Goal: Information Seeking & Learning: Learn about a topic

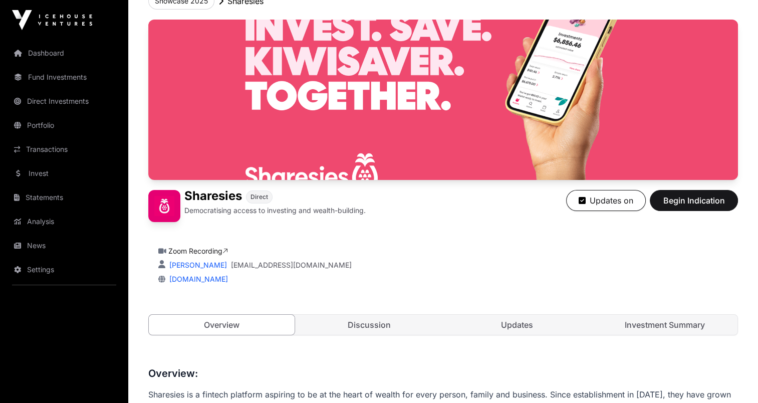
scroll to position [117, 0]
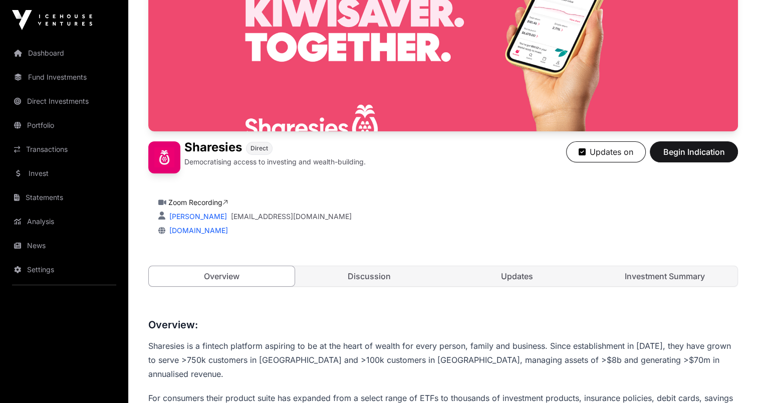
click at [680, 274] on link "Investment Summary" at bounding box center [665, 276] width 146 height 20
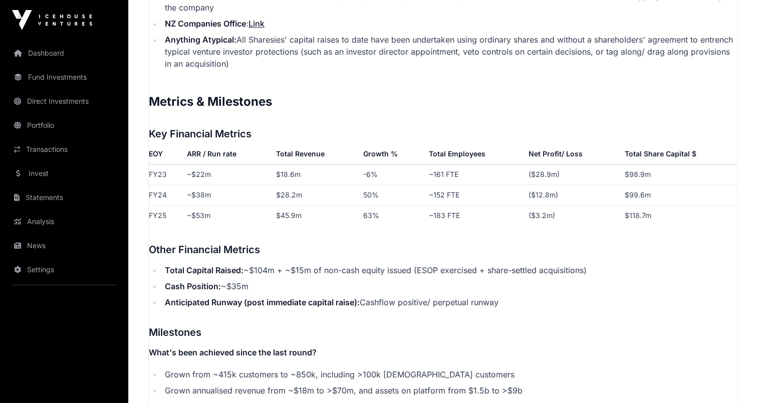
scroll to position [1636, 0]
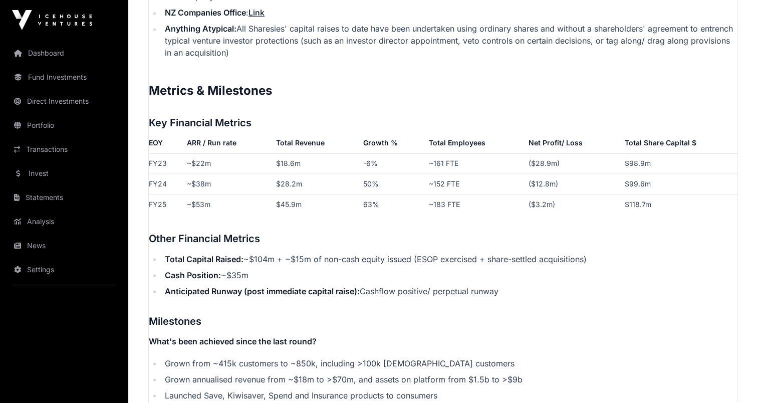
drag, startPoint x: 210, startPoint y: 222, endPoint x: 299, endPoint y: 270, distance: 100.0
click at [297, 270] on p "Contents Introduction Round Overview Company Overview Metrics & Milestones High…" at bounding box center [443, 52] width 589 height 2236
drag, startPoint x: 299, startPoint y: 270, endPoint x: 327, endPoint y: 304, distance: 44.5
click at [327, 313] on h3 "Milestones" at bounding box center [443, 321] width 589 height 16
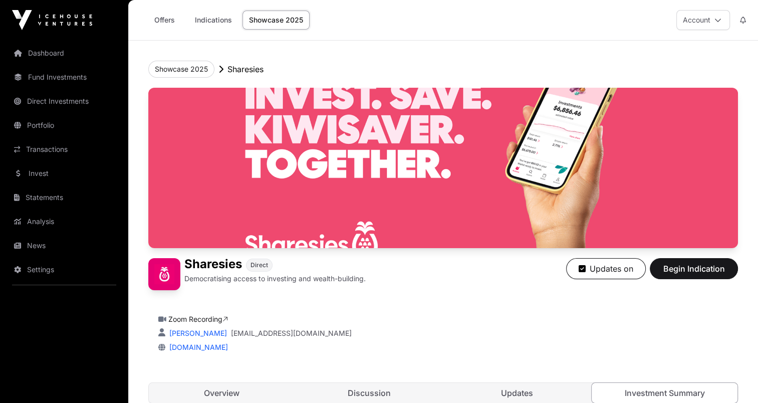
scroll to position [117, 0]
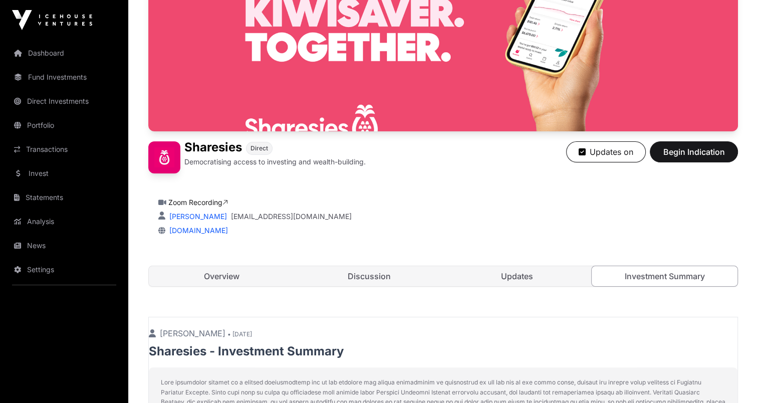
click at [512, 275] on link "Updates" at bounding box center [517, 276] width 146 height 20
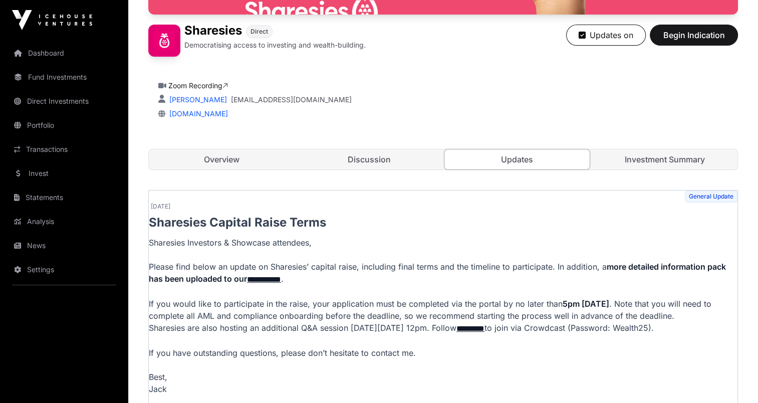
scroll to position [351, 0]
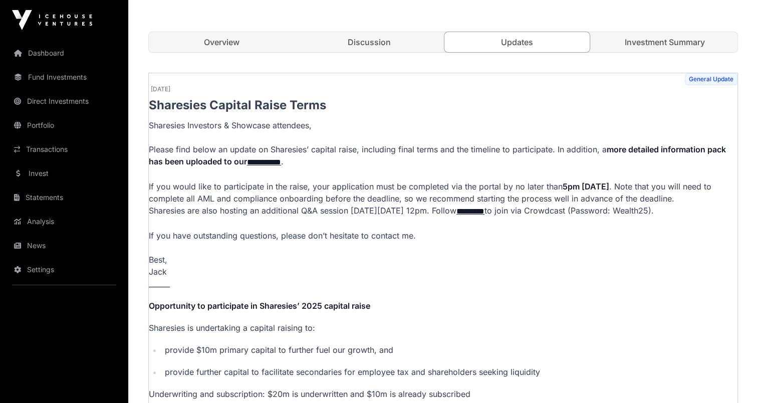
click at [267, 161] on link "**********" at bounding box center [264, 162] width 34 height 8
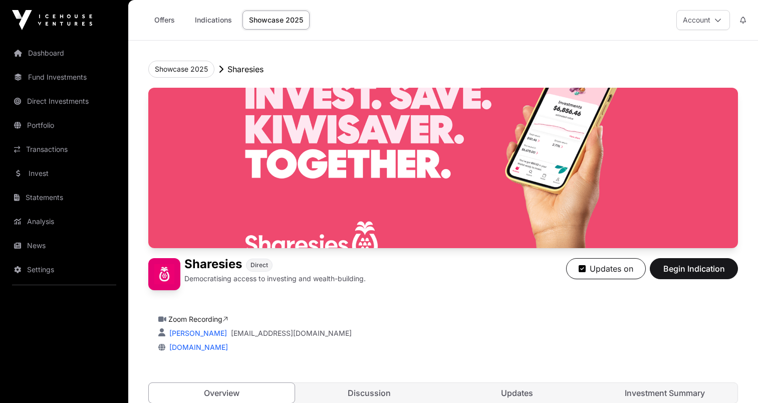
scroll to position [233, 0]
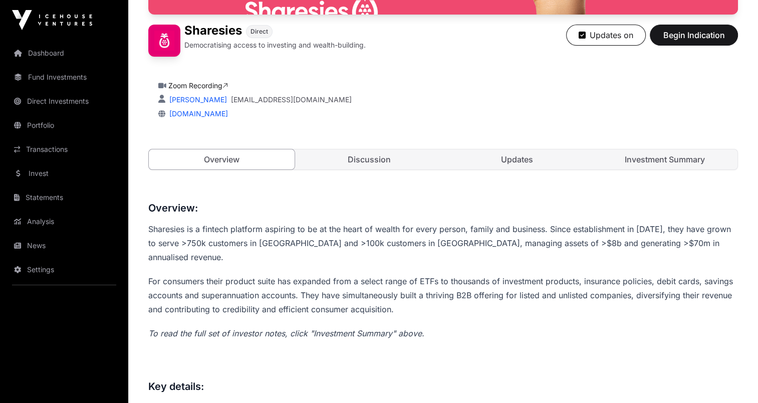
click at [534, 166] on link "Updates" at bounding box center [517, 159] width 146 height 20
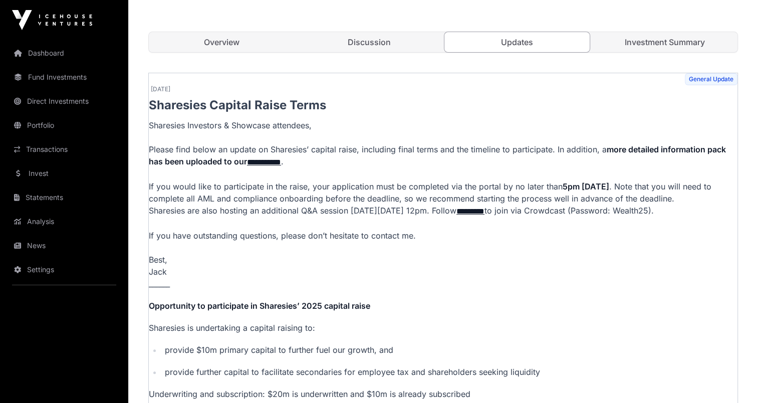
scroll to position [467, 0]
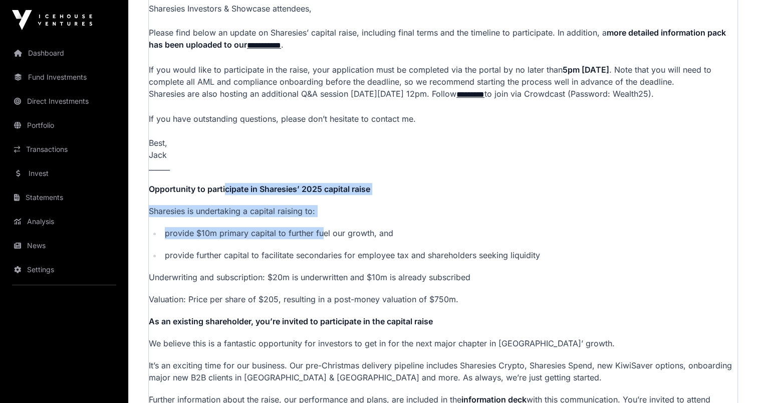
drag, startPoint x: 236, startPoint y: 201, endPoint x: 325, endPoint y: 252, distance: 101.7
click at [325, 251] on p "**********" at bounding box center [443, 239] width 589 height 473
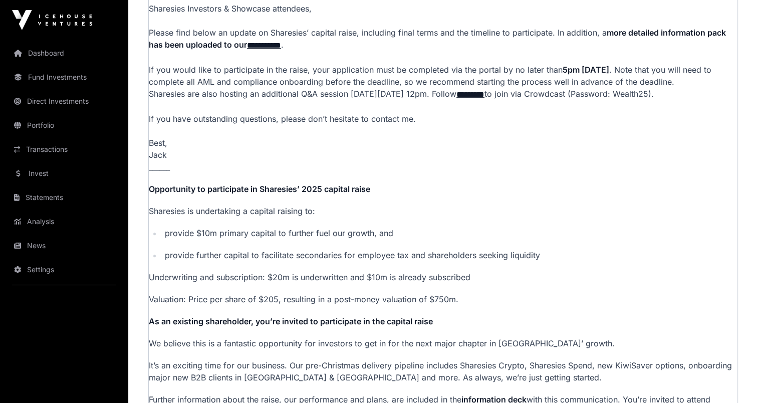
drag, startPoint x: 325, startPoint y: 252, endPoint x: 310, endPoint y: 269, distance: 22.3
click at [312, 261] on p "provide further capital to facilitate secondaries for employee tax and sharehol…" at bounding box center [451, 255] width 573 height 12
drag, startPoint x: 252, startPoint y: 243, endPoint x: 413, endPoint y: 255, distance: 161.8
click at [413, 255] on ul "provide $10m primary capital to further fuel our growth, and provide further ca…" at bounding box center [443, 244] width 589 height 34
drag, startPoint x: 413, startPoint y: 255, endPoint x: 339, endPoint y: 277, distance: 76.7
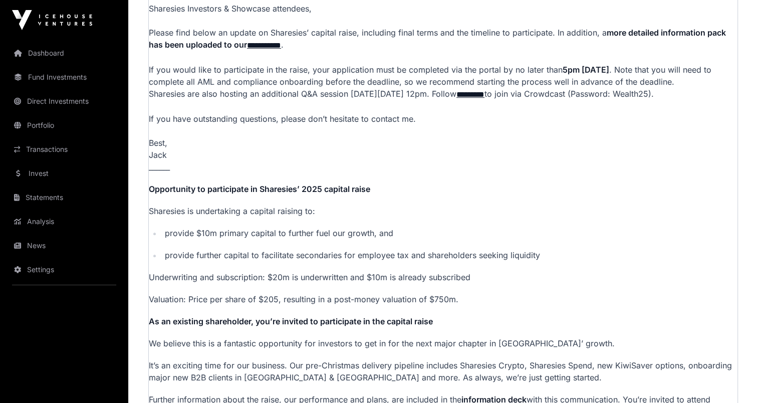
click at [343, 277] on p "**********" at bounding box center [443, 239] width 589 height 473
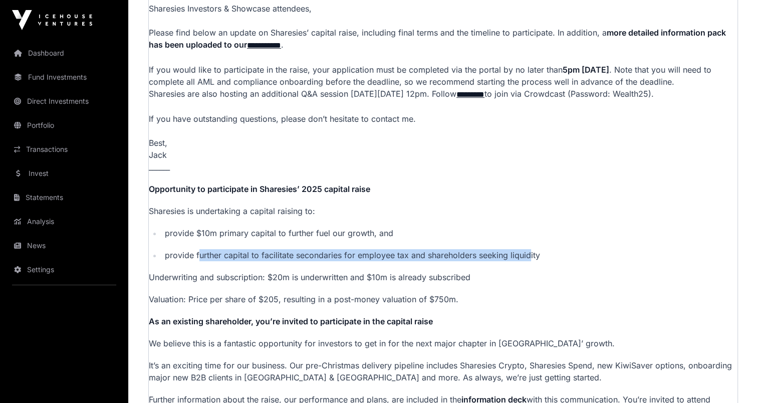
drag, startPoint x: 197, startPoint y: 266, endPoint x: 535, endPoint y: 261, distance: 338.2
click at [535, 261] on p "provide further capital to facilitate secondaries for employee tax and sharehol…" at bounding box center [451, 255] width 573 height 12
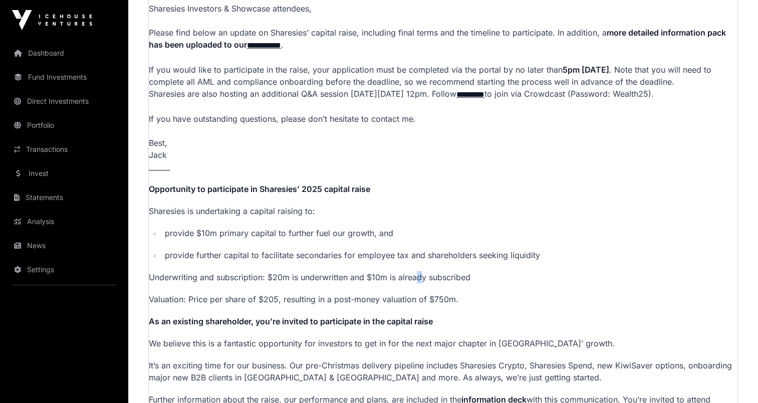
drag, startPoint x: 535, startPoint y: 261, endPoint x: 412, endPoint y: 288, distance: 126.2
click at [419, 283] on p "Underwriting and subscription: $20m is underwritten and $10m is already subscri…" at bounding box center [443, 277] width 589 height 12
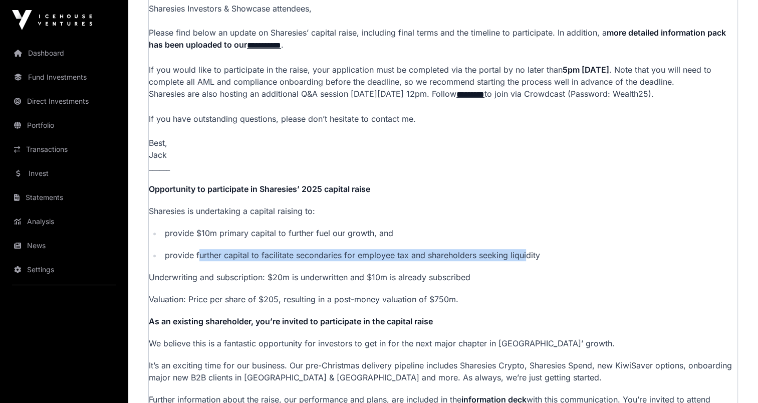
drag, startPoint x: 200, startPoint y: 265, endPoint x: 518, endPoint y: 263, distance: 317.2
click at [522, 261] on p "provide further capital to facilitate secondaries for employee tax and sharehol…" at bounding box center [451, 255] width 573 height 12
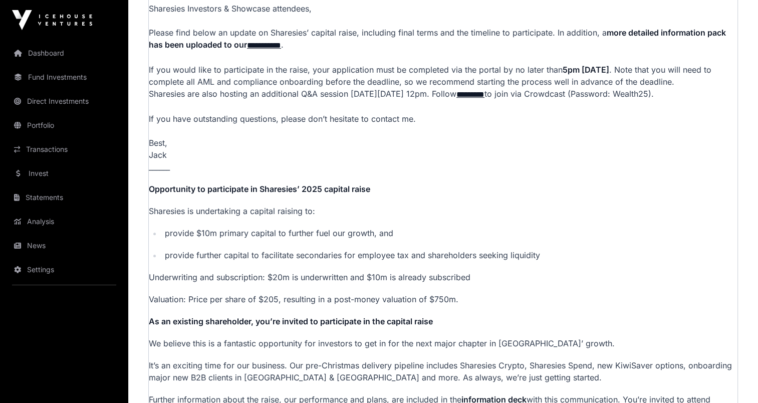
drag, startPoint x: 518, startPoint y: 263, endPoint x: 449, endPoint y: 275, distance: 69.1
click at [451, 275] on p "**********" at bounding box center [443, 239] width 589 height 473
drag, startPoint x: 400, startPoint y: 264, endPoint x: 547, endPoint y: 262, distance: 146.8
click at [547, 261] on p "provide further capital to facilitate secondaries for employee tax and sharehol…" at bounding box center [451, 255] width 573 height 12
drag, startPoint x: 547, startPoint y: 262, endPoint x: 444, endPoint y: 287, distance: 106.3
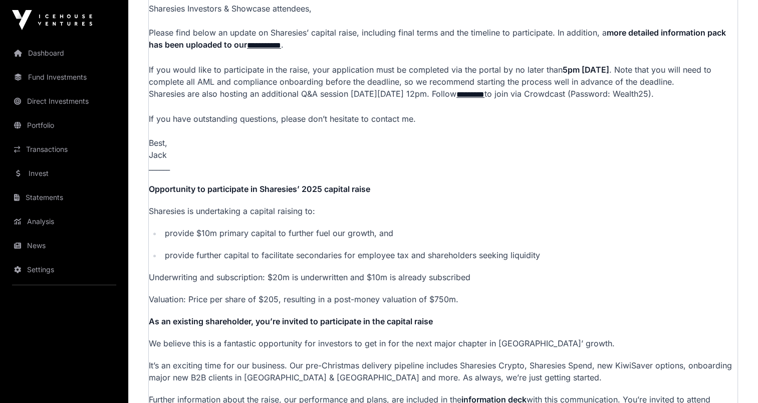
click at [444, 283] on p "Underwriting and subscription: $20m is underwritten and $10m is already subscri…" at bounding box center [443, 277] width 589 height 12
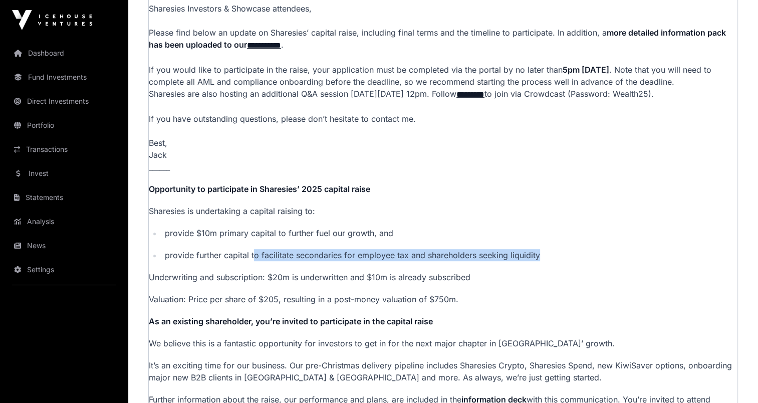
drag, startPoint x: 313, startPoint y: 261, endPoint x: 545, endPoint y: 263, distance: 232.0
click at [545, 261] on p "provide further capital to facilitate secondaries for employee tax and sharehol…" at bounding box center [451, 255] width 573 height 12
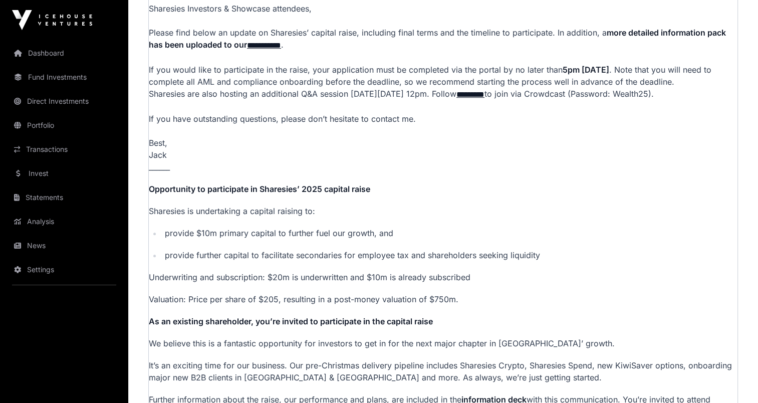
drag, startPoint x: 338, startPoint y: 280, endPoint x: 306, endPoint y: 279, distance: 32.1
click at [337, 280] on p "Underwriting and subscription: $20m is underwritten and $10m is already subscri…" at bounding box center [443, 277] width 589 height 12
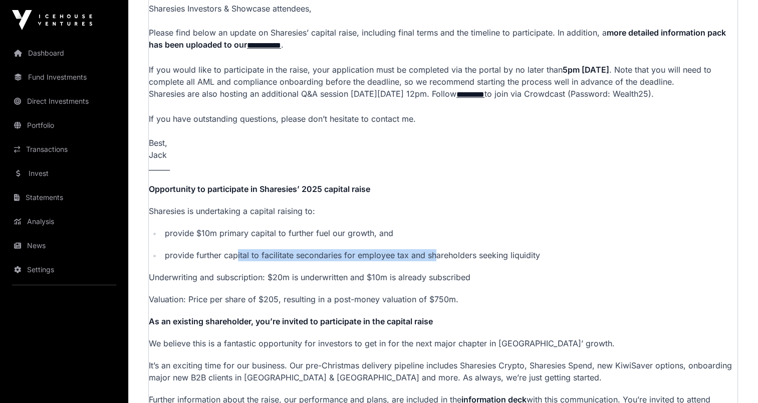
drag, startPoint x: 237, startPoint y: 265, endPoint x: 436, endPoint y: 263, distance: 199.4
click at [436, 261] on p "provide further capital to facilitate secondaries for employee tax and sharehol…" at bounding box center [451, 255] width 573 height 12
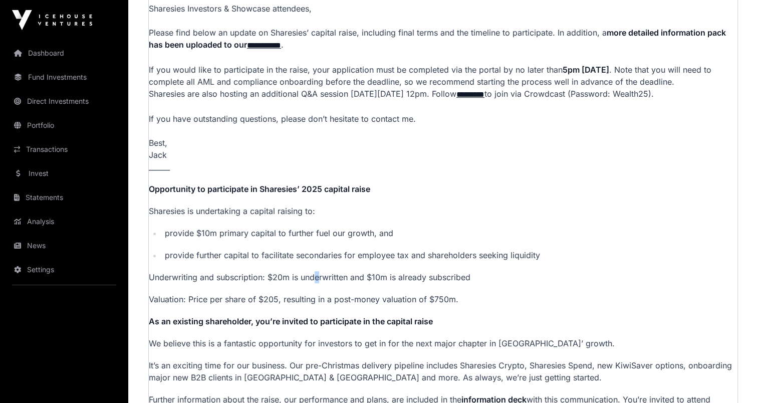
drag, startPoint x: 436, startPoint y: 263, endPoint x: 298, endPoint y: 284, distance: 139.9
click at [316, 283] on p "Underwriting and subscription: $20m is underwritten and $10m is already subscri…" at bounding box center [443, 277] width 589 height 12
drag, startPoint x: 232, startPoint y: 283, endPoint x: 458, endPoint y: 285, distance: 225.5
click at [458, 283] on p "Underwriting and subscription: $20m is underwritten and $10m is already subscri…" at bounding box center [443, 277] width 589 height 12
click at [282, 282] on p "Underwriting and subscription: $20m is underwritten and $10m is already subscri…" at bounding box center [443, 277] width 589 height 12
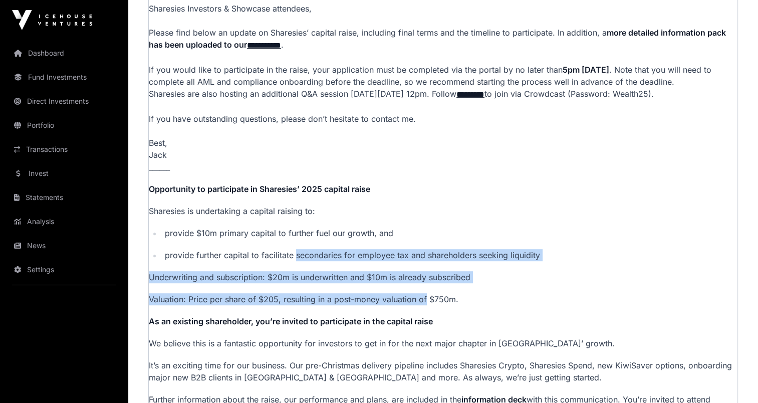
drag, startPoint x: 354, startPoint y: 274, endPoint x: 435, endPoint y: 294, distance: 83.2
click at [435, 294] on p "**********" at bounding box center [443, 239] width 589 height 473
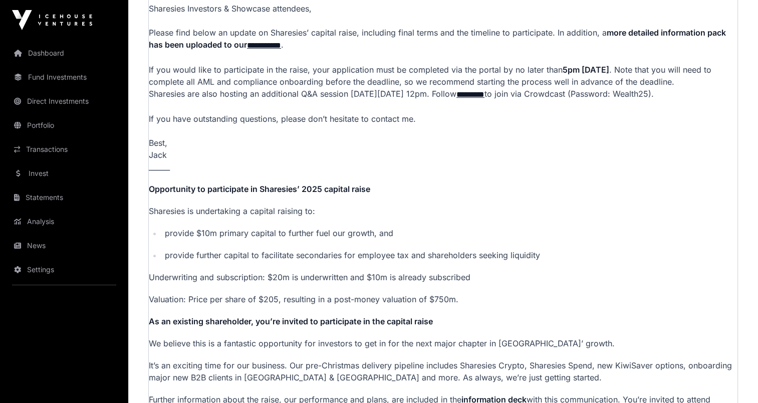
drag, startPoint x: 435, startPoint y: 294, endPoint x: 407, endPoint y: 315, distance: 34.4
click at [407, 315] on p "**********" at bounding box center [443, 239] width 589 height 473
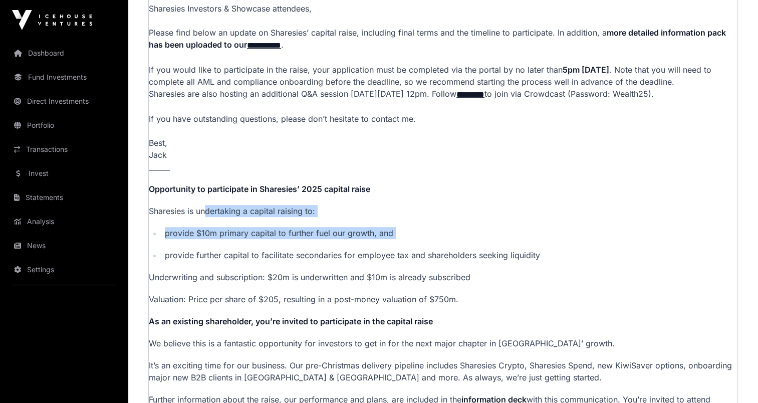
drag, startPoint x: 206, startPoint y: 216, endPoint x: 279, endPoint y: 259, distance: 84.2
click at [279, 258] on p "**********" at bounding box center [443, 239] width 589 height 473
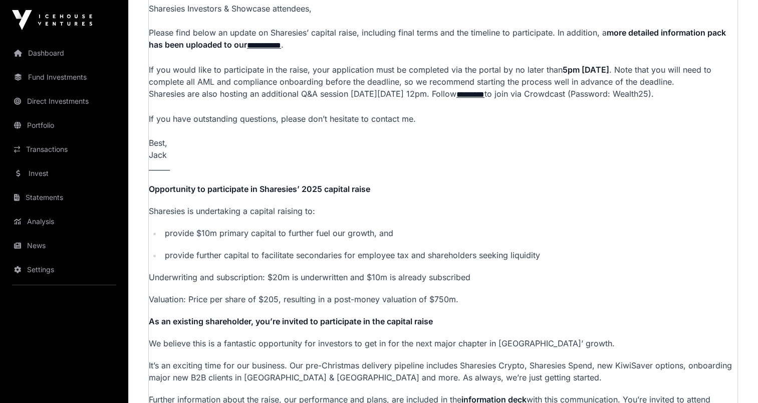
drag, startPoint x: 279, startPoint y: 259, endPoint x: 312, endPoint y: 304, distance: 56.3
click at [312, 304] on p "Valuation: Price per share of $205, resulting in a post-money valuation of $750…" at bounding box center [443, 299] width 589 height 12
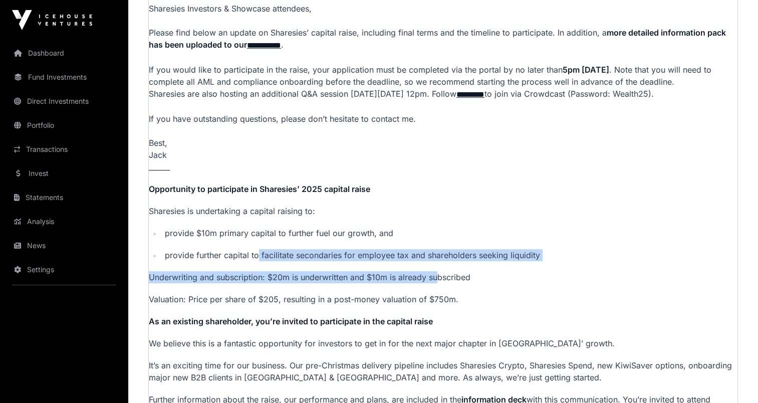
drag, startPoint x: 258, startPoint y: 261, endPoint x: 435, endPoint y: 284, distance: 179.4
click at [435, 284] on p "**********" at bounding box center [443, 239] width 589 height 473
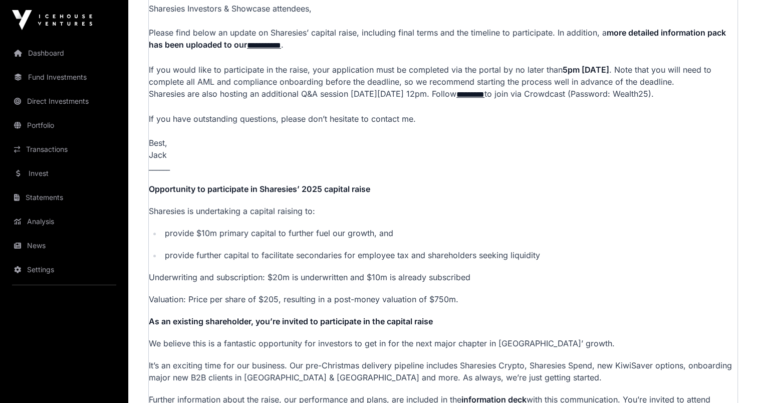
drag, startPoint x: 435, startPoint y: 284, endPoint x: 389, endPoint y: 297, distance: 48.5
click at [389, 297] on p "**********" at bounding box center [443, 239] width 589 height 473
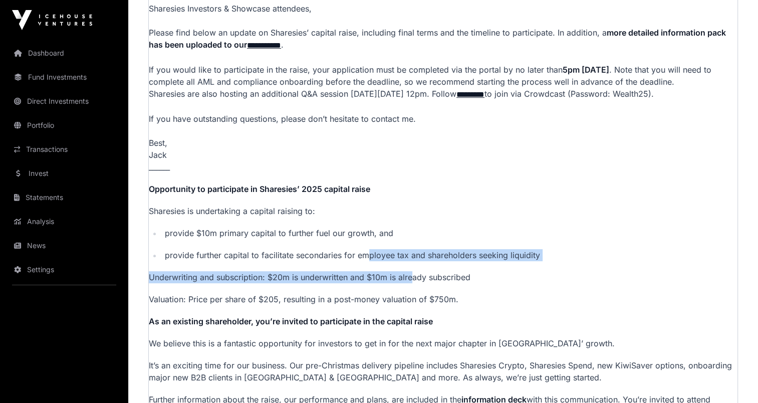
drag, startPoint x: 367, startPoint y: 262, endPoint x: 419, endPoint y: 283, distance: 55.7
click at [419, 283] on p "**********" at bounding box center [443, 239] width 589 height 473
drag, startPoint x: 419, startPoint y: 283, endPoint x: 411, endPoint y: 290, distance: 11.0
click at [411, 283] on p "Underwriting and subscription: $20m is underwritten and $10m is already subscri…" at bounding box center [443, 277] width 589 height 12
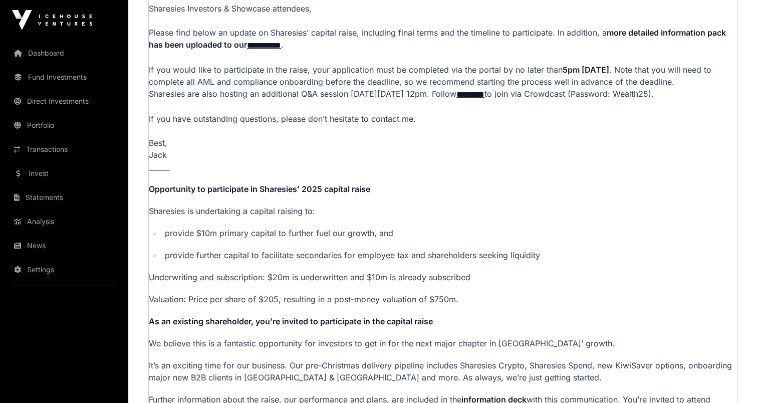
click at [360, 253] on ul "provide $10m primary capital to further fuel our growth, and provide further ca…" at bounding box center [443, 244] width 589 height 34
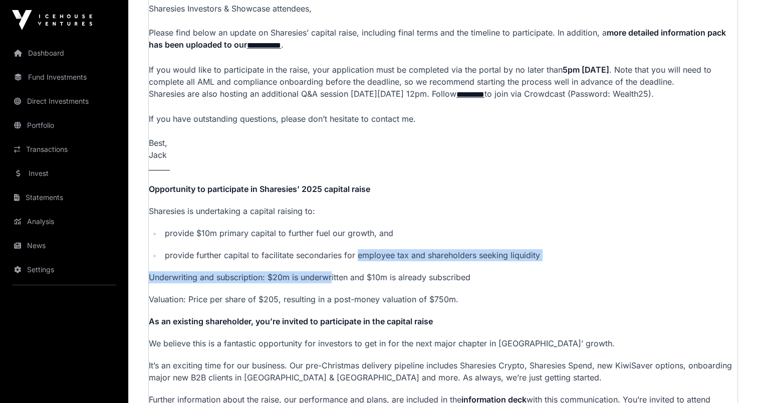
drag, startPoint x: 344, startPoint y: 267, endPoint x: 357, endPoint y: 264, distance: 12.9
click at [357, 264] on p "**********" at bounding box center [443, 239] width 589 height 473
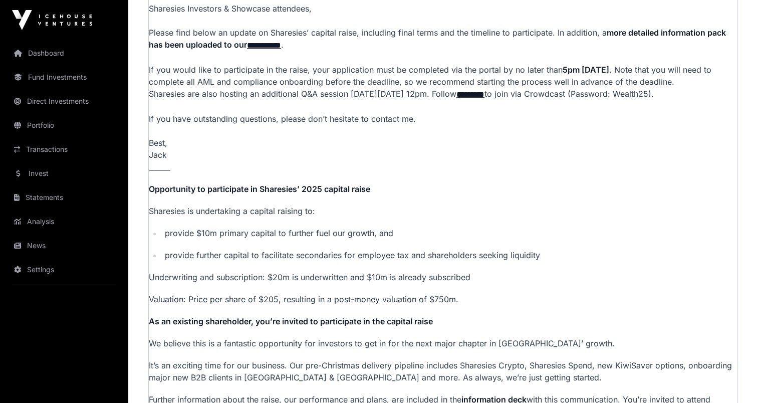
drag, startPoint x: 357, startPoint y: 264, endPoint x: 448, endPoint y: 277, distance: 92.7
click at [448, 277] on p "**********" at bounding box center [443, 239] width 589 height 473
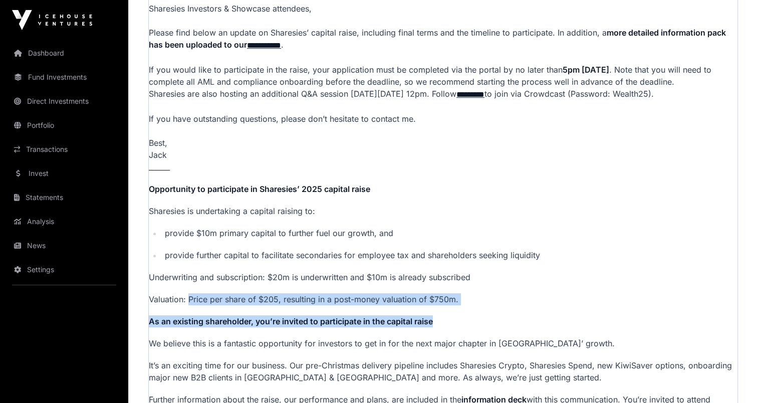
drag, startPoint x: 194, startPoint y: 312, endPoint x: 462, endPoint y: 315, distance: 268.1
click at [462, 315] on p "**********" at bounding box center [443, 239] width 589 height 473
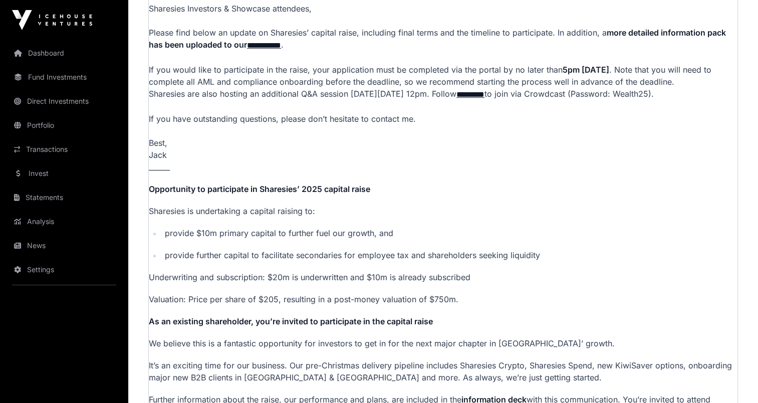
click at [344, 283] on p "Underwriting and subscription: $20m is underwritten and $10m is already subscri…" at bounding box center [443, 277] width 589 height 12
drag, startPoint x: 253, startPoint y: 303, endPoint x: 325, endPoint y: 313, distance: 72.9
click at [325, 305] on p "Valuation: Price per share of $205, resulting in a post-money valuation of $750…" at bounding box center [443, 299] width 589 height 12
drag, startPoint x: 325, startPoint y: 314, endPoint x: 363, endPoint y: 320, distance: 38.6
click at [363, 320] on p "**********" at bounding box center [443, 239] width 589 height 473
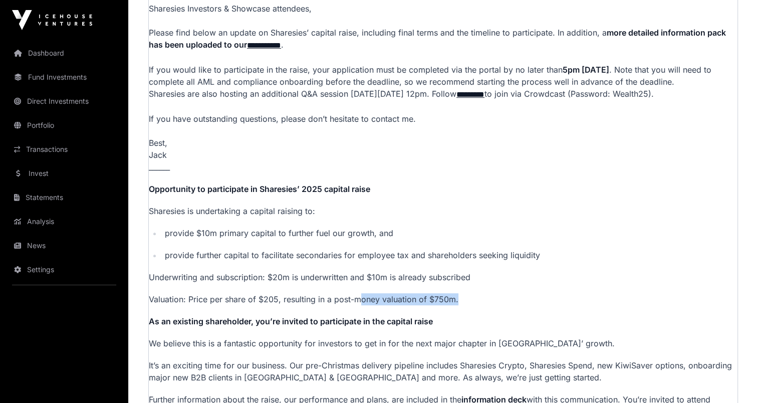
drag, startPoint x: 360, startPoint y: 304, endPoint x: 465, endPoint y: 311, distance: 105.0
click at [465, 305] on p "Valuation: Price per share of $205, resulting in a post-money valuation of $750…" at bounding box center [443, 299] width 589 height 12
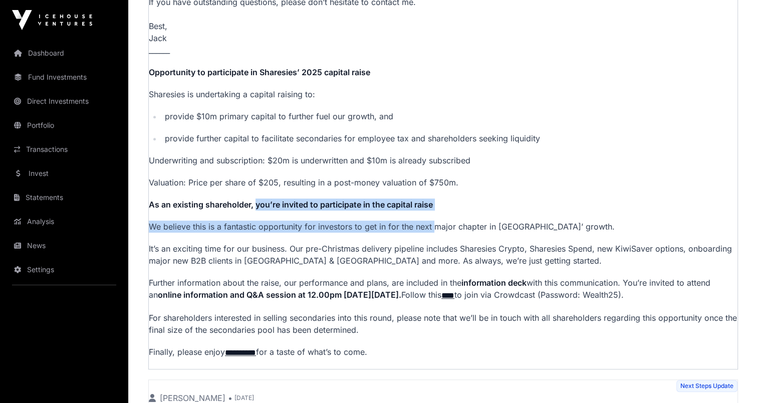
drag, startPoint x: 258, startPoint y: 212, endPoint x: 432, endPoint y: 239, distance: 176.9
click at [432, 239] on p "**********" at bounding box center [443, 122] width 589 height 473
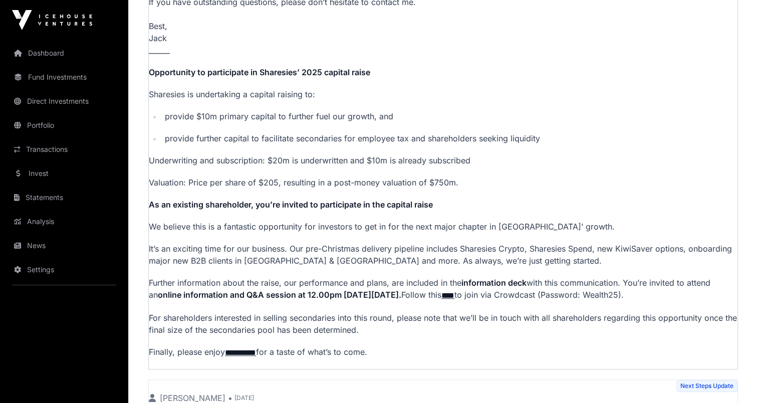
click at [216, 209] on strong "As an existing shareholder, you’re invited to participate in the capital raise" at bounding box center [291, 204] width 284 height 10
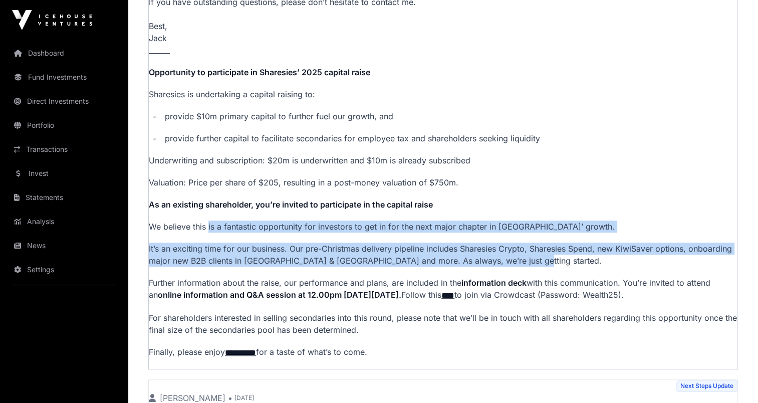
drag
click at [547, 272] on p "**********" at bounding box center [443, 122] width 589 height 473
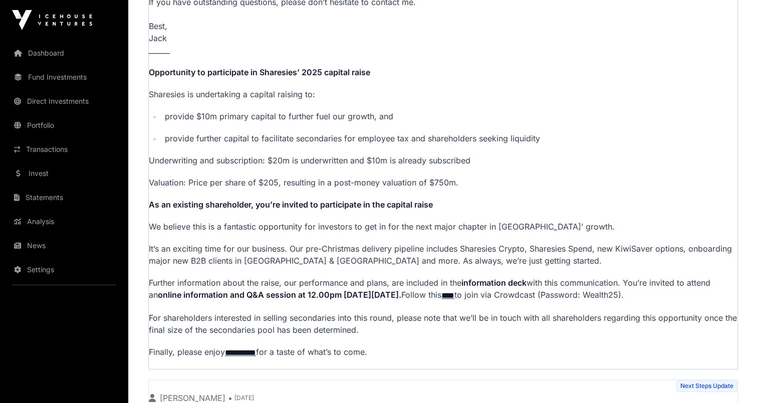
click at [274, 298] on p "Further information about the raise, our performance and plans, are included in…" at bounding box center [443, 289] width 589 height 25
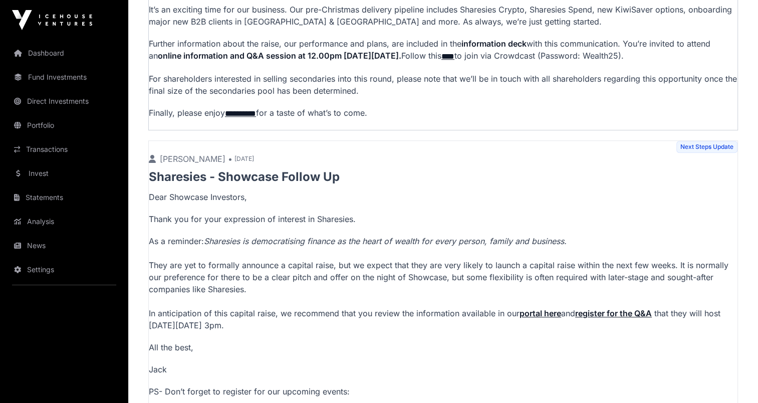
scroll to position [585, 0]
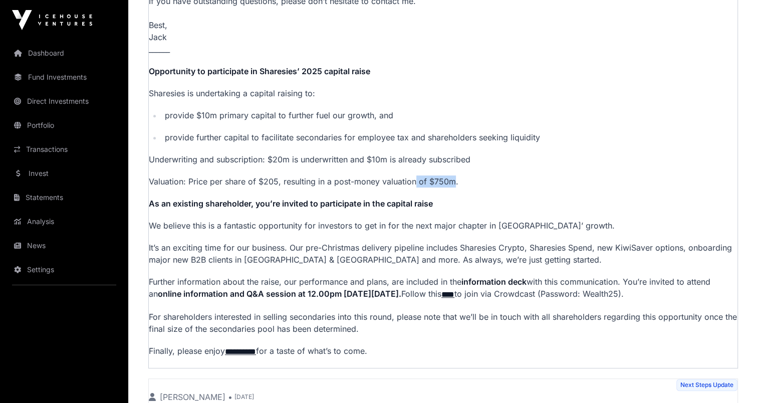
drag, startPoint x: 450, startPoint y: 185, endPoint x: 414, endPoint y: 189, distance: 36.8
click at [414, 187] on p "Valuation: Price per share of $205, resulting in a post-money valuation of $750…" at bounding box center [443, 181] width 589 height 12
drag, startPoint x: 414, startPoint y: 189, endPoint x: 400, endPoint y: 190, distance: 14.1
click at [400, 187] on p "Valuation: Price per share of $205, resulting in a post-money valuation of $750…" at bounding box center [443, 181] width 589 height 12
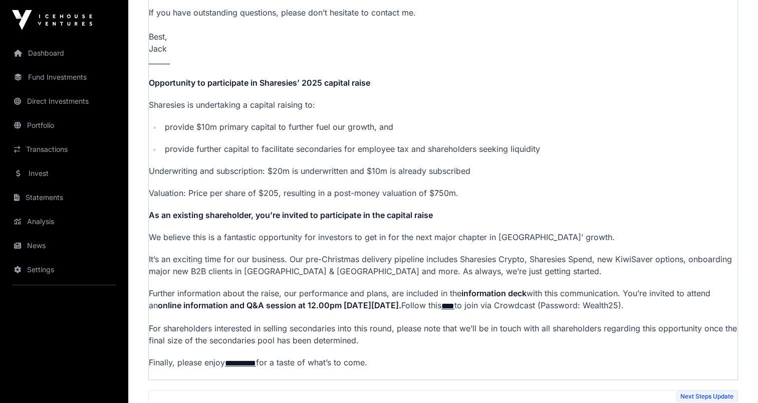
scroll to position [118, 0]
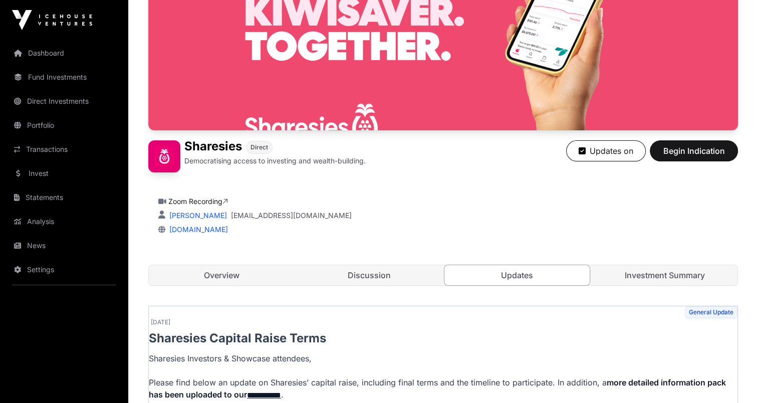
click at [660, 278] on link "Investment Summary" at bounding box center [665, 275] width 146 height 20
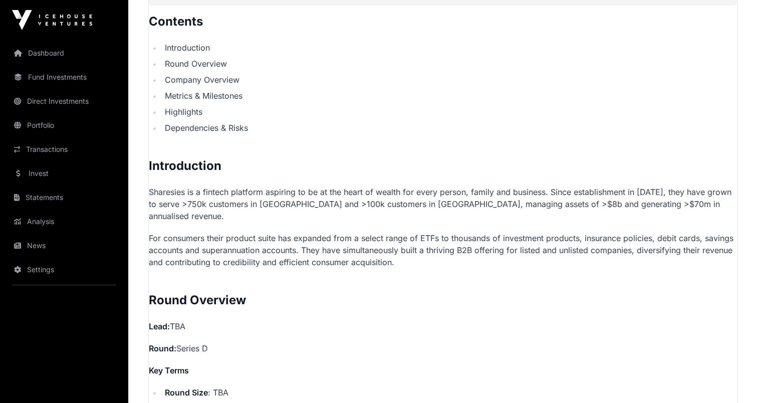
scroll to position [585, 0]
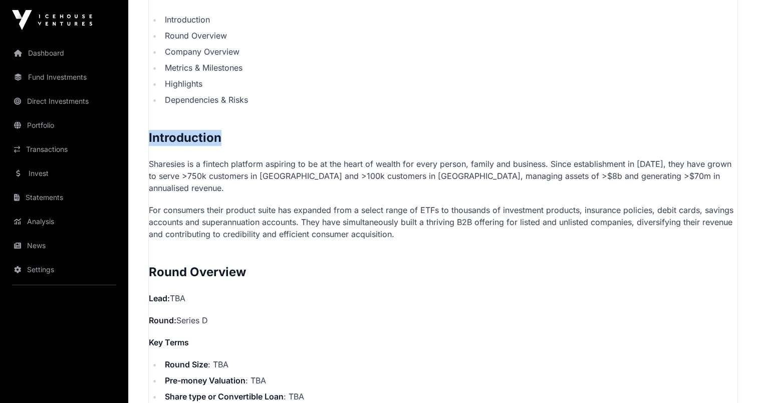
drag, startPoint x: 150, startPoint y: 135, endPoint x: 238, endPoint y: 140, distance: 87.8
click at [238, 140] on h2 "Introduction" at bounding box center [443, 138] width 589 height 16
drag, startPoint x: 238, startPoint y: 140, endPoint x: 225, endPoint y: 162, distance: 24.9
click at [225, 162] on p "Sharesies is a fintech platform aspiring to be at the heart of wealth for every…" at bounding box center [443, 176] width 589 height 36
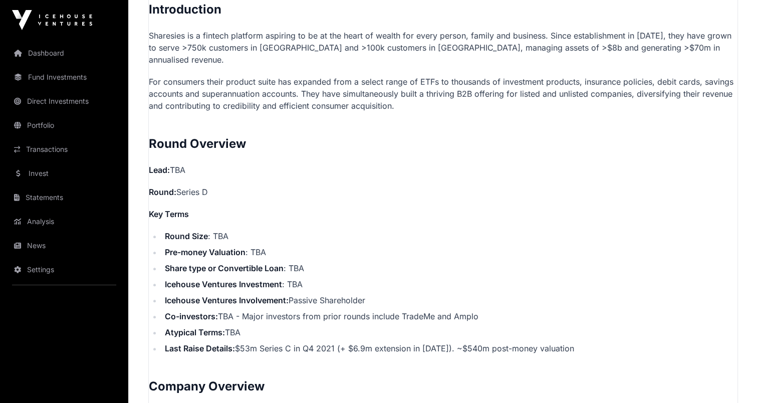
scroll to position [819, 0]
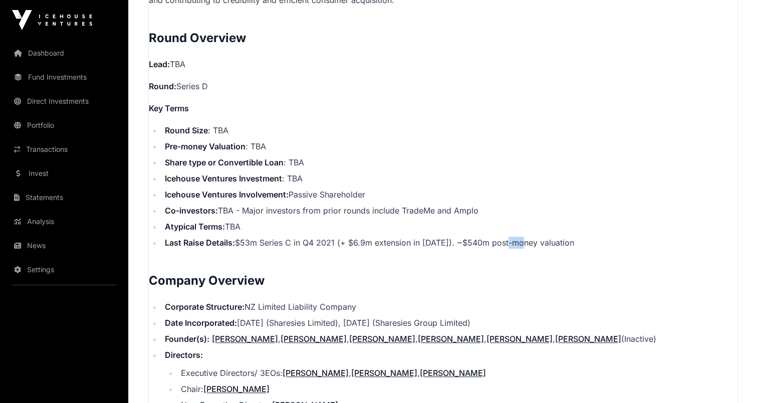
drag, startPoint x: 505, startPoint y: 230, endPoint x: 523, endPoint y: 229, distance: 18.1
click at [523, 236] on li "Last Raise Details: $53m Series C in Q4 2021 (+ $6.9m extension in [DATE]). ~$5…" at bounding box center [450, 242] width 576 height 12
drag, startPoint x: 523, startPoint y: 229, endPoint x: 521, endPoint y: 236, distance: 7.4
drag, startPoint x: 503, startPoint y: 228, endPoint x: 521, endPoint y: 228, distance: 18.0
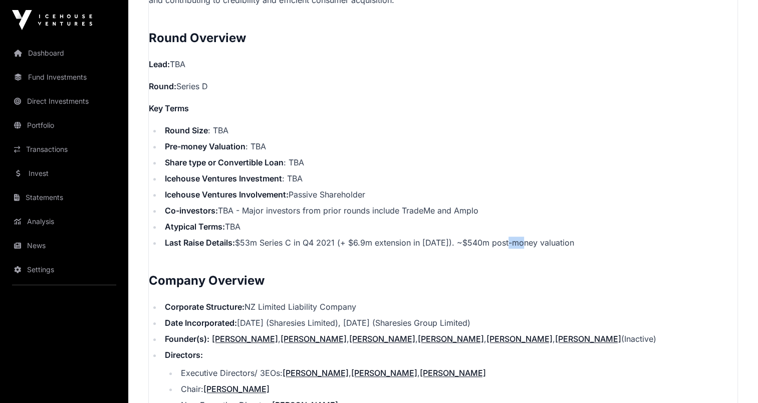
click at [521, 236] on li "Last Raise Details: $53m Series C in Q4 2021 (+ $6.9m extension in [DATE]). ~$5…" at bounding box center [450, 242] width 576 height 12
click at [505, 236] on li "Last Raise Details: $53m Series C in Q4 2021 (+ $6.9m extension in [DATE]). ~$5…" at bounding box center [450, 242] width 576 height 12
click at [502, 236] on li "Last Raise Details: $53m Series C in Q4 2021 (+ $6.9m extension in [DATE]). ~$5…" at bounding box center [450, 242] width 576 height 12
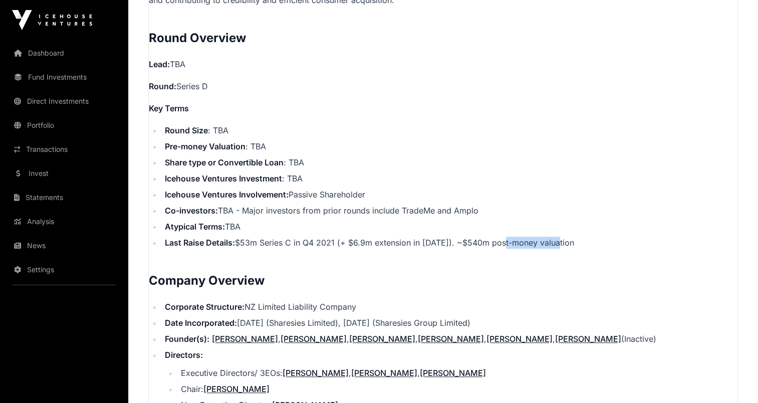
drag, startPoint x: 499, startPoint y: 229, endPoint x: 565, endPoint y: 234, distance: 66.3
click at [565, 236] on li "Last Raise Details: $53m Series C in Q4 2021 (+ $6.9m extension in [DATE]). ~$5…" at bounding box center [450, 242] width 576 height 12
drag, startPoint x: 565, startPoint y: 234, endPoint x: 551, endPoint y: 237, distance: 14.3
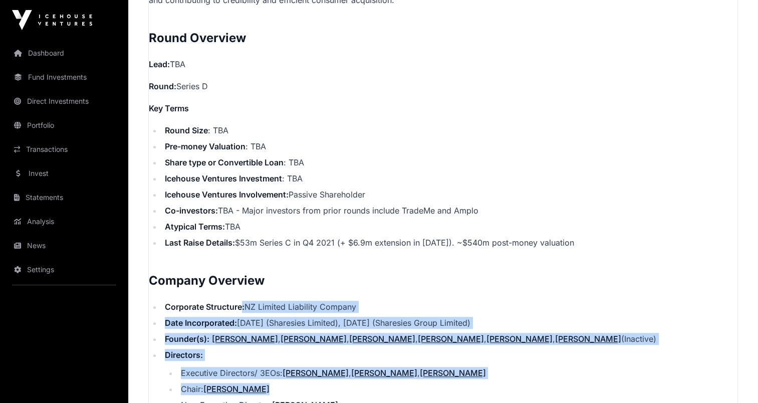
drag, startPoint x: 246, startPoint y: 297, endPoint x: 569, endPoint y: 373, distance: 332.0
drag, startPoint x: 569, startPoint y: 373, endPoint x: 512, endPoint y: 380, distance: 57.1
click at [512, 383] on li "Chair: [PERSON_NAME]" at bounding box center [458, 389] width 560 height 12
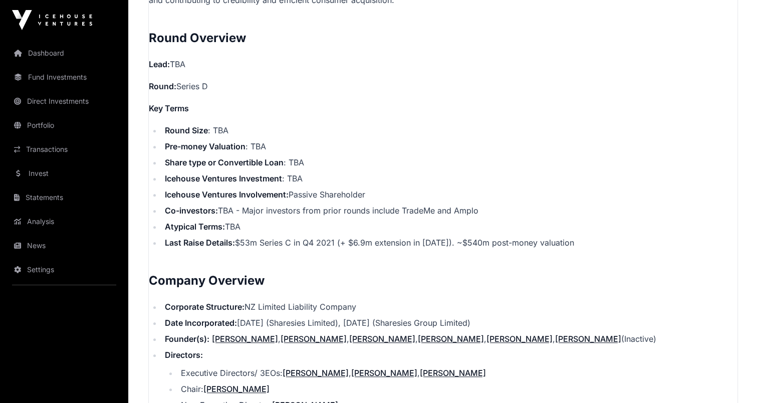
click at [225, 273] on h2 "Company Overview" at bounding box center [443, 281] width 589 height 16
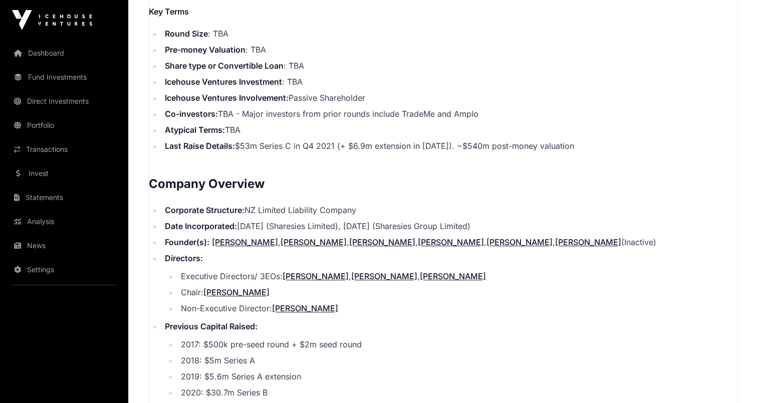
scroll to position [936, 0]
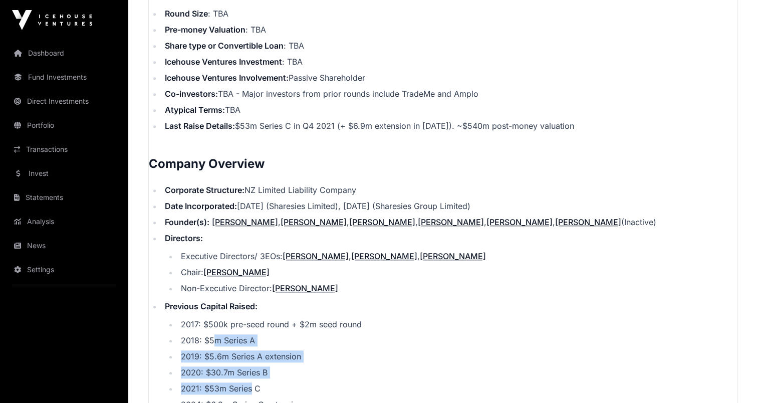
drag, startPoint x: 214, startPoint y: 327, endPoint x: 253, endPoint y: 373, distance: 59.4
click at [253, 373] on ul "2017: $500k pre-seed round + $2m seed round 2018: $5m Series A 2019: $5.6m Seri…" at bounding box center [451, 364] width 573 height 92
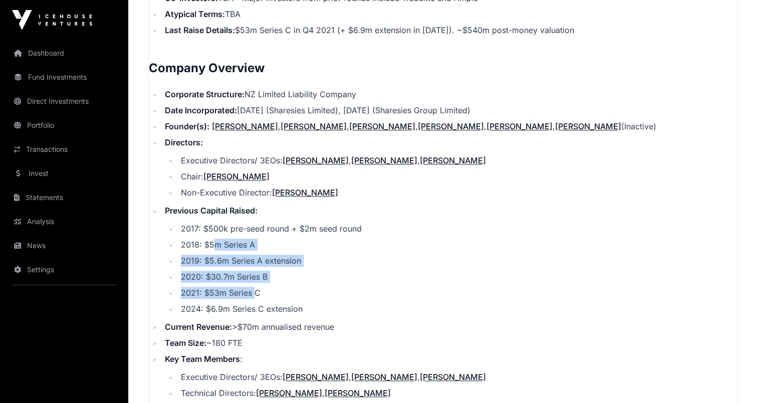
scroll to position [1053, 0]
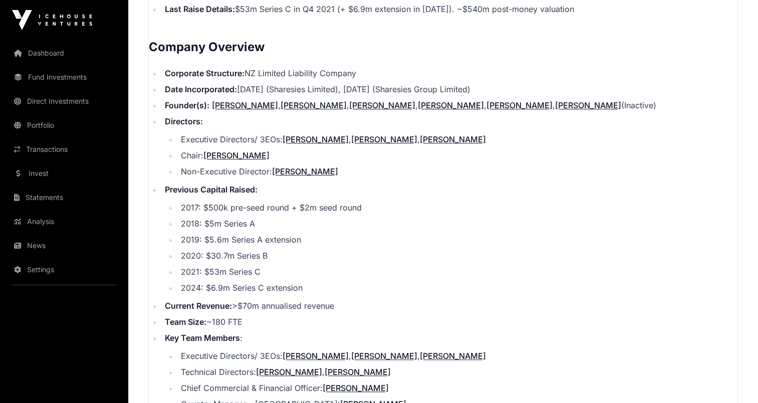
click at [210, 282] on li "2024: $6.9m Series C extension" at bounding box center [458, 288] width 560 height 12
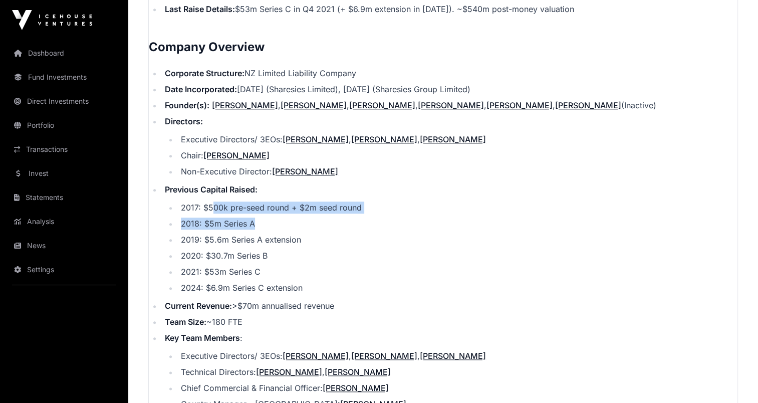
drag, startPoint x: 211, startPoint y: 195, endPoint x: 273, endPoint y: 210, distance: 63.4
click at [273, 210] on ul "2017: $500k pre-seed round + $2m seed round 2018: $5m Series A 2019: $5.6m Seri…" at bounding box center [451, 247] width 573 height 92
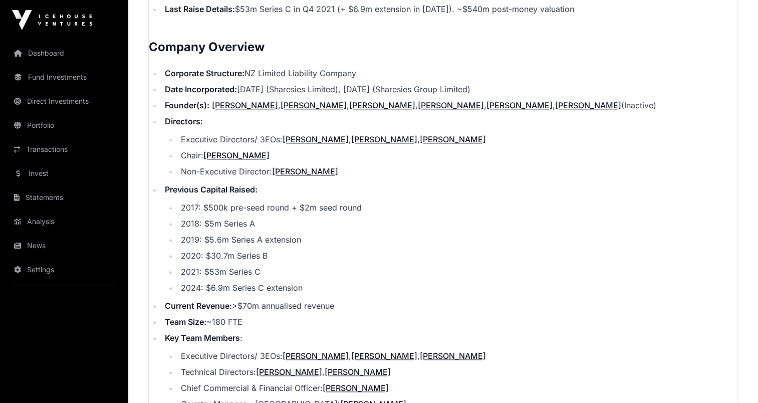
drag, startPoint x: 273, startPoint y: 210, endPoint x: 270, endPoint y: 221, distance: 11.4
click at [270, 233] on li "2019: $5.6m Series A extension" at bounding box center [458, 239] width 560 height 12
drag, startPoint x: 205, startPoint y: 210, endPoint x: 285, endPoint y: 218, distance: 80.6
click at [285, 218] on ul "2017: $500k pre-seed round + $2m seed round 2018: $5m Series A 2019: $5.6m Seri…" at bounding box center [451, 247] width 573 height 92
drag, startPoint x: 285, startPoint y: 218, endPoint x: 220, endPoint y: 234, distance: 66.6
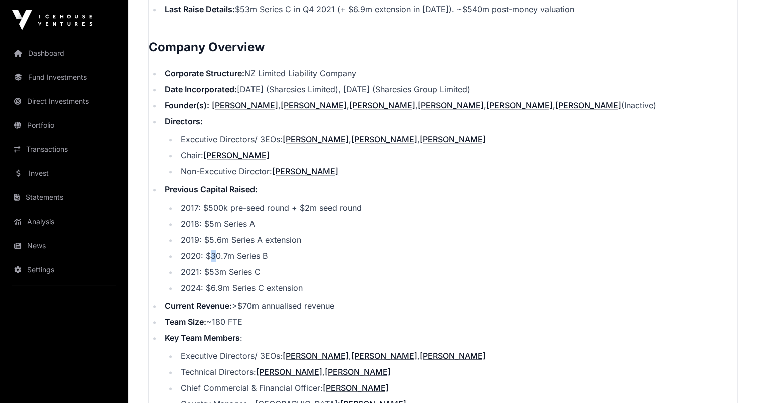
click at [220, 234] on ul "2017: $500k pre-seed round + $2m seed round 2018: $5m Series A 2019: $5.6m Seri…" at bounding box center [451, 247] width 573 height 92
drag, startPoint x: 220, startPoint y: 234, endPoint x: 228, endPoint y: 249, distance: 16.2
click at [228, 250] on li "2020: $30.7m Series B" at bounding box center [458, 256] width 560 height 12
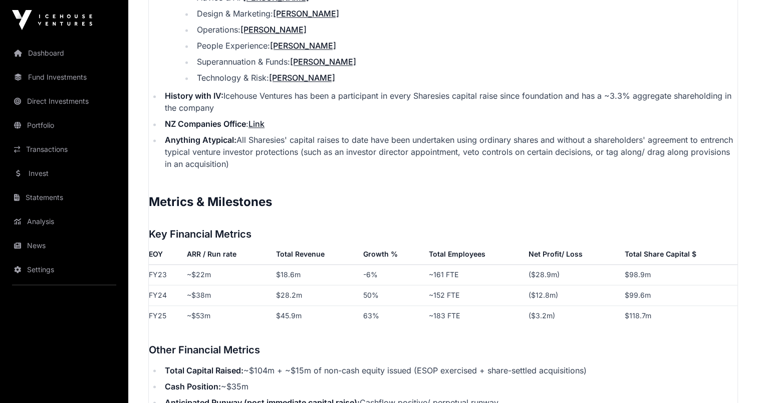
scroll to position [1637, 0]
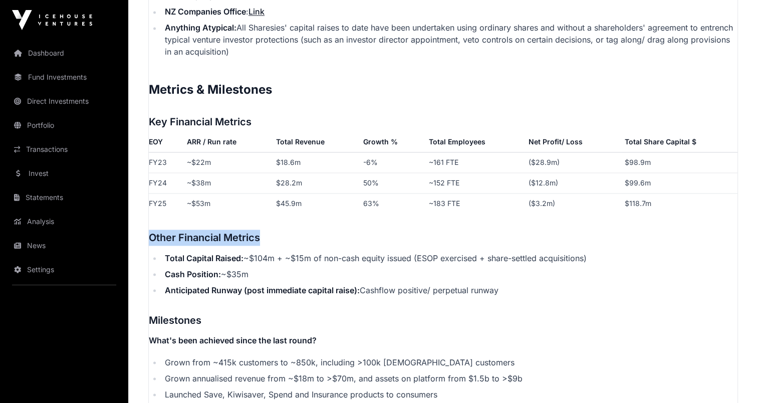
drag, startPoint x: 150, startPoint y: 216, endPoint x: 310, endPoint y: 227, distance: 159.7
click at [310, 229] on h3 "Other Financial Metrics" at bounding box center [443, 237] width 589 height 16
drag, startPoint x: 310, startPoint y: 227, endPoint x: 232, endPoint y: 261, distance: 84.1
click at [233, 268] on li "Cash Position: ~$35m" at bounding box center [450, 274] width 576 height 12
drag, startPoint x: 185, startPoint y: 224, endPoint x: 279, endPoint y: 232, distance: 94.0
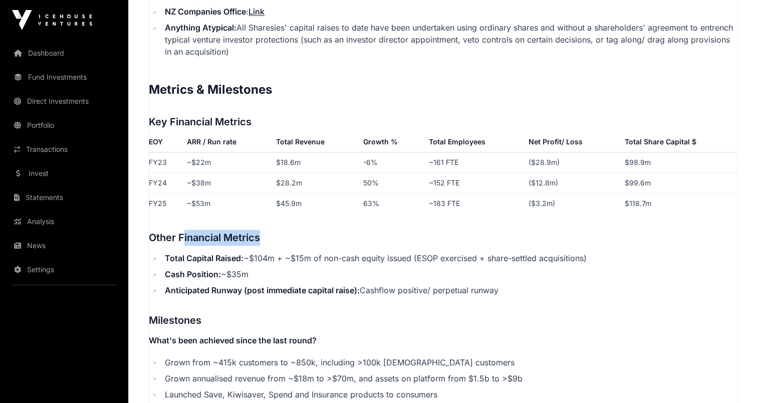
click at [279, 232] on p "Contents Introduction Round Overview Company Overview Metrics & Milestones High…" at bounding box center [443, 51] width 589 height 2236
drag, startPoint x: 279, startPoint y: 232, endPoint x: 238, endPoint y: 262, distance: 50.6
click at [239, 268] on li "Cash Position: ~$35m" at bounding box center [450, 274] width 576 height 12
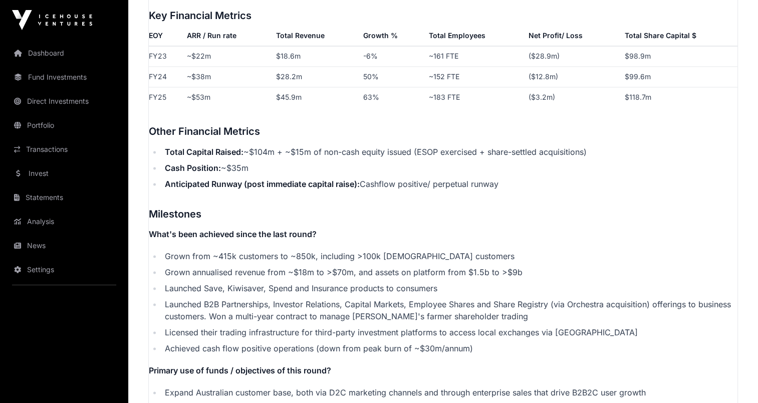
scroll to position [1754, 0]
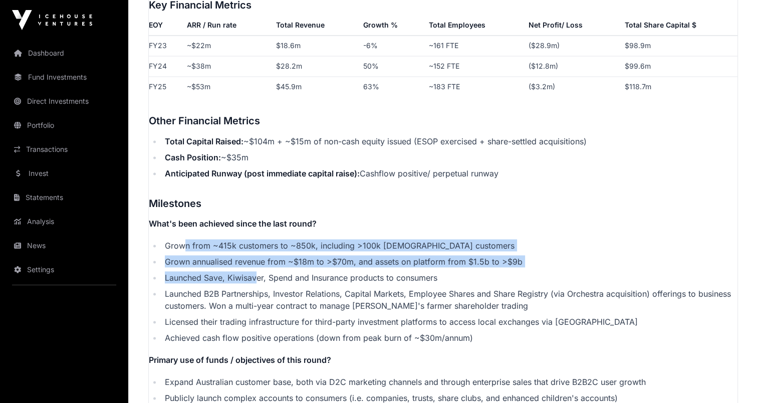
drag, startPoint x: 245, startPoint y: 249, endPoint x: 257, endPoint y: 259, distance: 15.7
click at [257, 259] on ul "Grown from ~415k customers to ~850k, including >100k [DEMOGRAPHIC_DATA] custome…" at bounding box center [443, 291] width 589 height 104
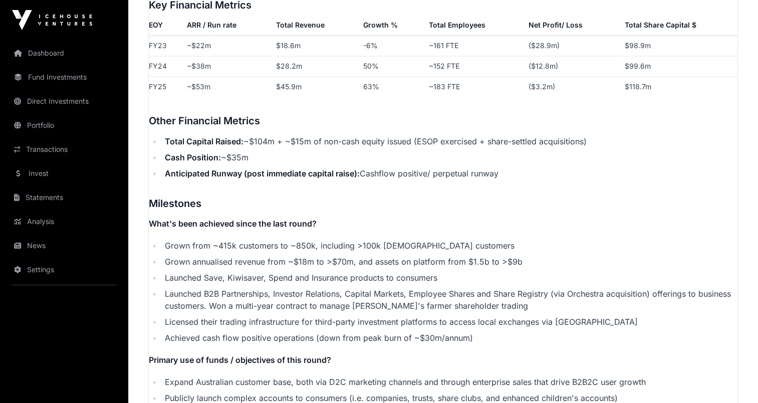
drag, startPoint x: 257, startPoint y: 259, endPoint x: 234, endPoint y: 279, distance: 29.5
click at [235, 287] on li "Launched B2B Partnerships, Investor Relations, Capital Markets, Employee Shares…" at bounding box center [450, 299] width 576 height 24
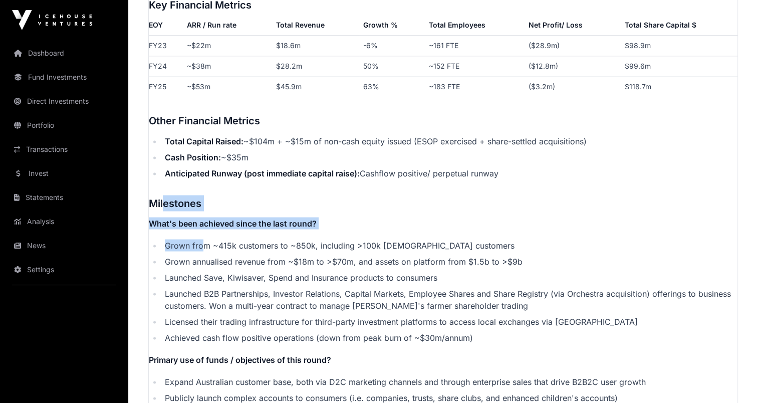
drag, startPoint x: 178, startPoint y: 197, endPoint x: 214, endPoint y: 227, distance: 47.7
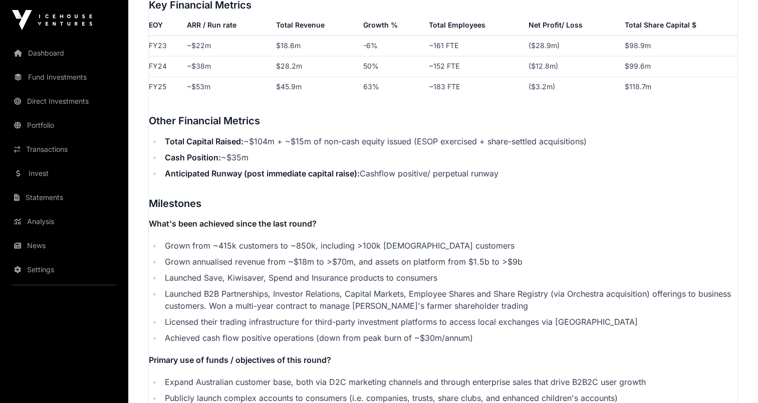
drag, startPoint x: 214, startPoint y: 227, endPoint x: 224, endPoint y: 261, distance: 34.4
click at [224, 271] on li "Launched Save, Kiwisaver, Spend and Insurance products to consumers" at bounding box center [450, 277] width 576 height 12
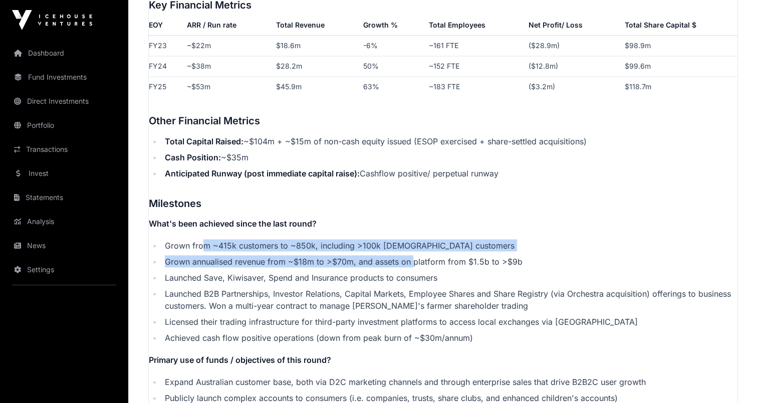
drag, startPoint x: 205, startPoint y: 228, endPoint x: 415, endPoint y: 239, distance: 210.2
click at [415, 239] on ul "Grown from ~415k customers to ~850k, including >100k [DEMOGRAPHIC_DATA] custome…" at bounding box center [443, 291] width 589 height 104
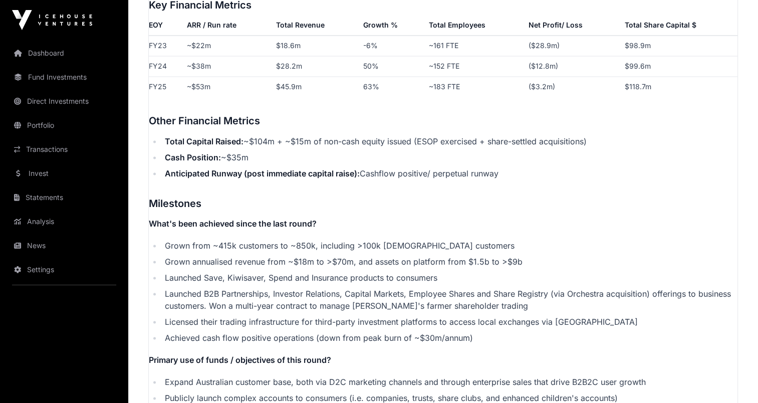
drag, startPoint x: 415, startPoint y: 239, endPoint x: 367, endPoint y: 281, distance: 64.2
click at [367, 287] on li "Launched B2B Partnerships, Investor Relations, Capital Markets, Employee Shares…" at bounding box center [450, 299] width 576 height 24
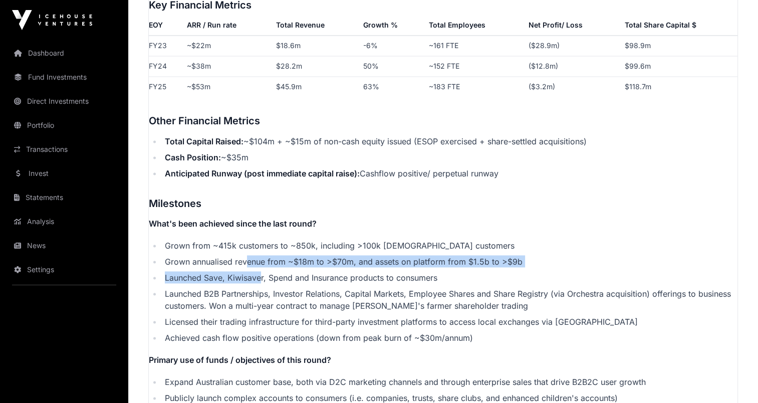
drag, startPoint x: 248, startPoint y: 251, endPoint x: 260, endPoint y: 278, distance: 30.1
click at [260, 278] on ul "Grown from ~415k customers to ~850k, including >100k [DEMOGRAPHIC_DATA] custome…" at bounding box center [443, 291] width 589 height 104
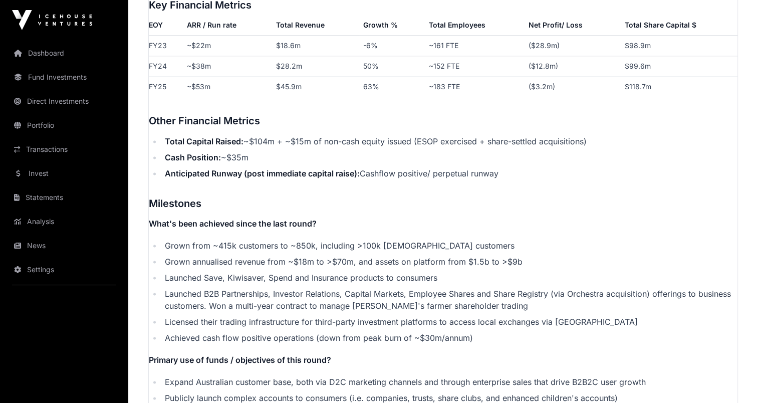
drag, startPoint x: 260, startPoint y: 278, endPoint x: 249, endPoint y: 301, distance: 25.8
click at [249, 301] on ul "Grown from ~415k customers to ~850k, including >100k [DEMOGRAPHIC_DATA] custome…" at bounding box center [443, 291] width 589 height 104
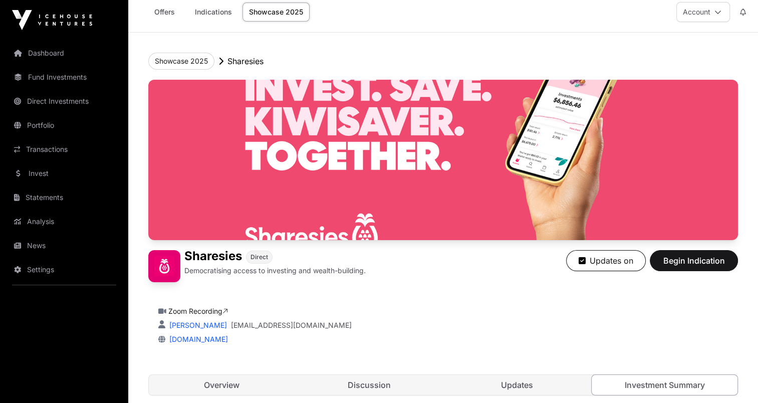
scroll to position [0, 0]
